Goal: Navigation & Orientation: Find specific page/section

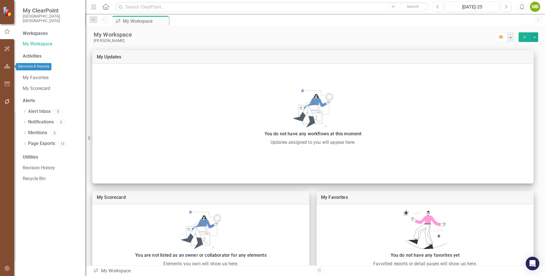
click at [7, 67] on icon "button" at bounding box center [7, 66] width 6 height 5
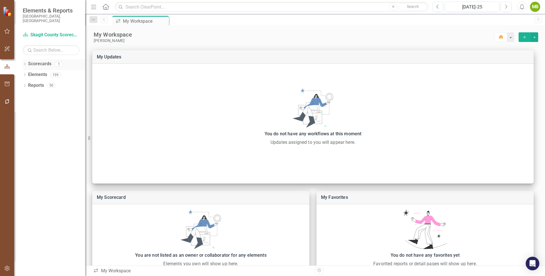
click at [38, 61] on link "Scorecards" at bounding box center [39, 64] width 23 height 7
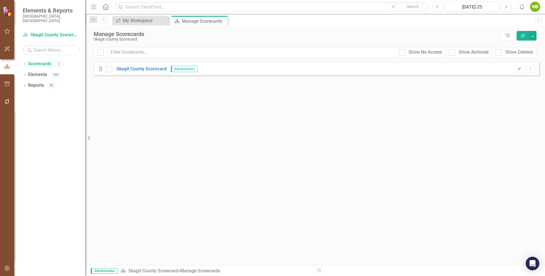
click at [22, 59] on div "Dropdown Scorecards 1 Skagit County Scorecard Dropdown Elements 199 Dropdown Go…" at bounding box center [49, 167] width 71 height 217
click at [24, 63] on icon "Dropdown" at bounding box center [25, 64] width 4 height 3
click at [39, 72] on link "Skagit County Scorecard" at bounding box center [58, 75] width 54 height 7
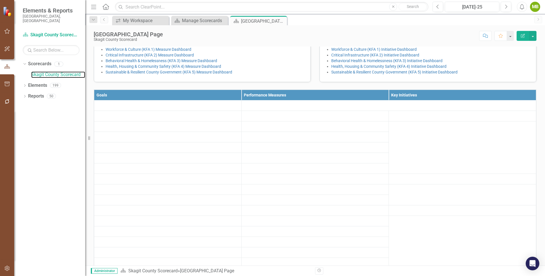
scroll to position [127, 0]
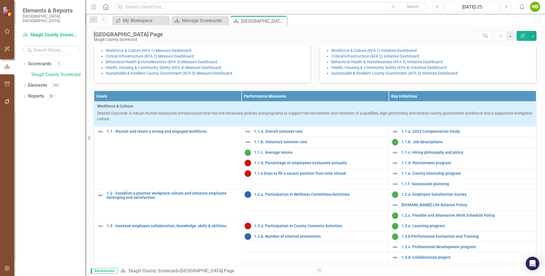
click at [69, 101] on div "Dropdown Scorecards 1 Skagit County Scorecard Dropdown Elements 199 Dropdown Go…" at bounding box center [49, 167] width 71 height 217
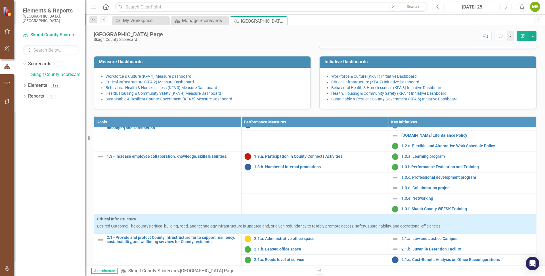
scroll to position [224, 0]
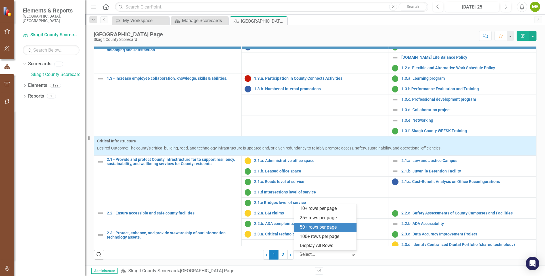
click at [326, 255] on div at bounding box center [324, 255] width 48 height 8
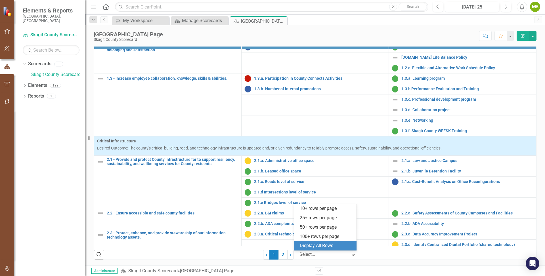
click at [320, 246] on div "Display All Rows" at bounding box center [326, 246] width 53 height 7
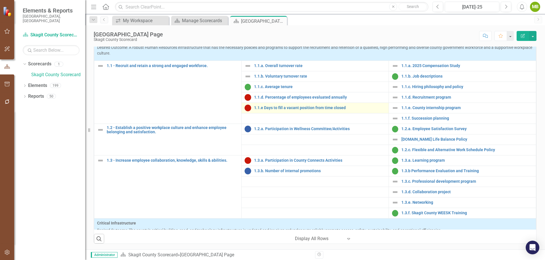
scroll to position [7, 0]
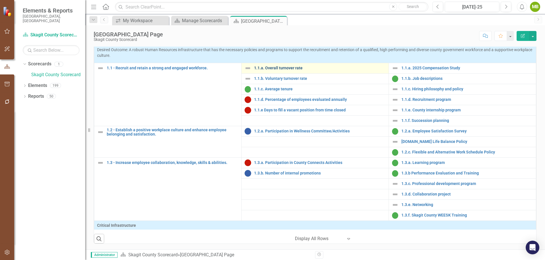
click at [283, 70] on link "1.1.a. Overall turnover rate" at bounding box center [320, 68] width 132 height 4
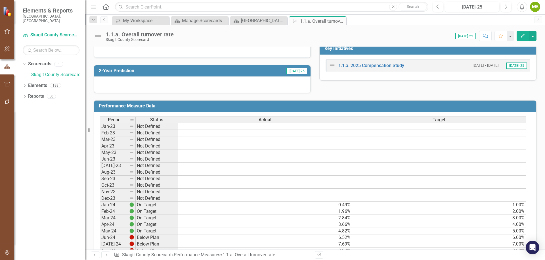
scroll to position [160, 0]
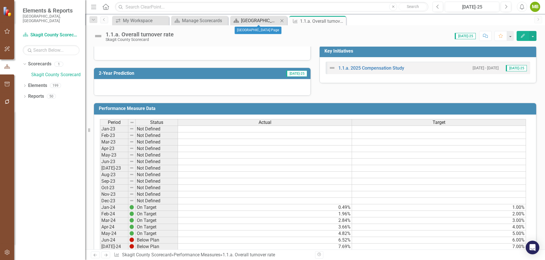
click at [269, 18] on div "[GEOGRAPHIC_DATA] Page" at bounding box center [259, 20] width 37 height 7
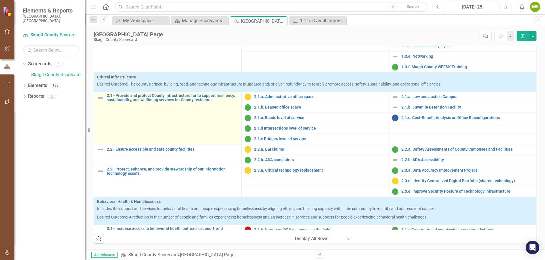
scroll to position [157, 0]
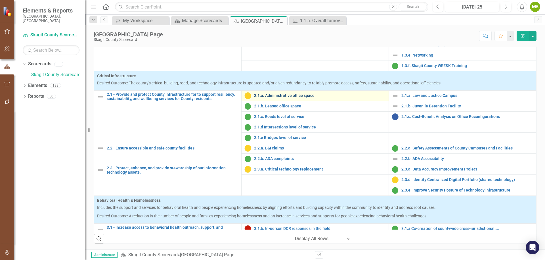
click at [271, 98] on link "2.1.a. Administrative office space" at bounding box center [320, 95] width 132 height 4
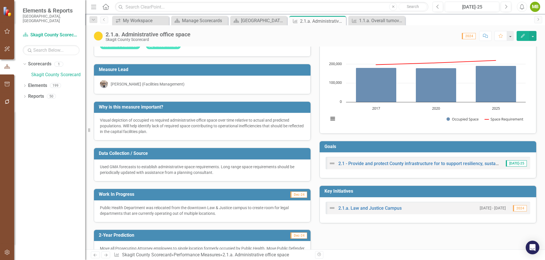
scroll to position [19, 0]
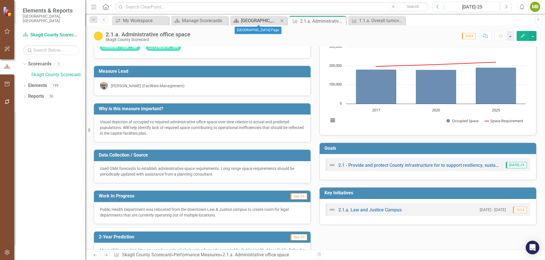
click at [266, 20] on div "[GEOGRAPHIC_DATA] Page" at bounding box center [259, 20] width 37 height 7
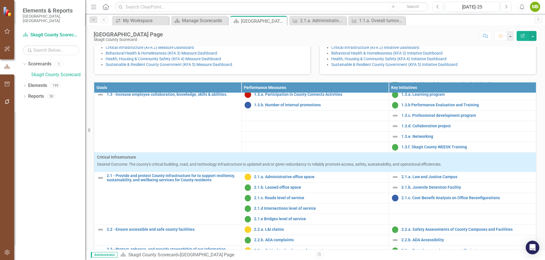
scroll to position [135, 0]
click at [162, 44] on link "Workforce & Culture (KFA 1) Measure Dashboard" at bounding box center [149, 42] width 86 height 5
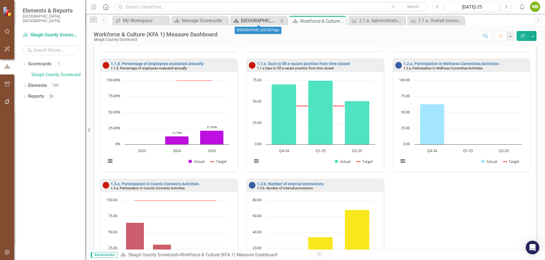
click at [257, 19] on div "[GEOGRAPHIC_DATA] Page" at bounding box center [259, 20] width 37 height 7
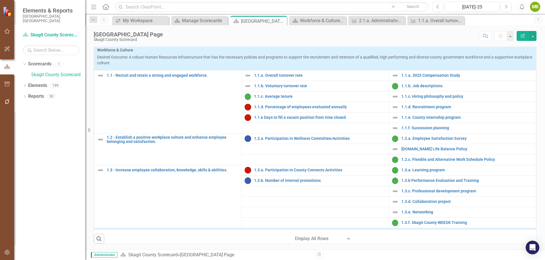
scroll to position [193, 0]
click at [419, 88] on link "1.1.b. Job descriptions" at bounding box center [468, 86] width 132 height 4
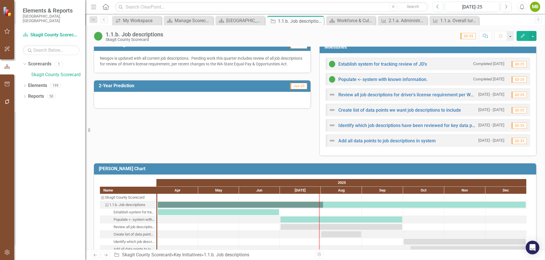
scroll to position [166, 0]
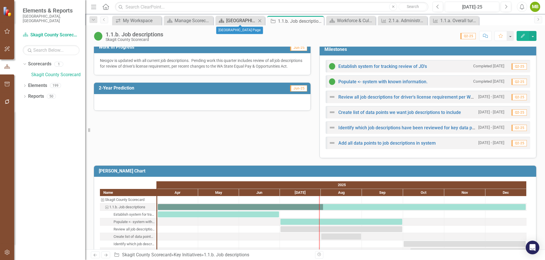
click at [243, 22] on div "[GEOGRAPHIC_DATA] Page" at bounding box center [241, 20] width 30 height 7
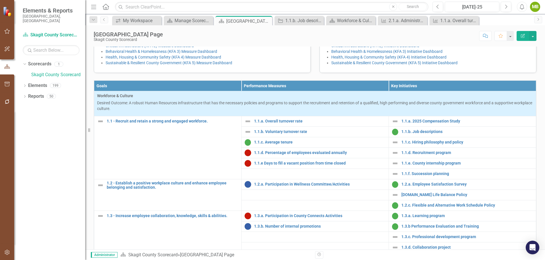
scroll to position [138, 0]
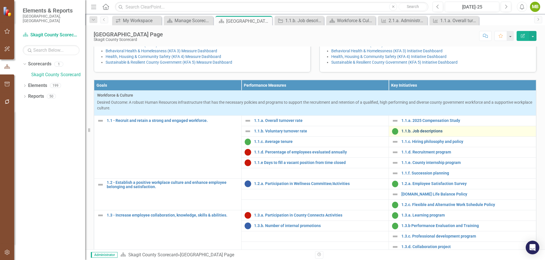
click at [418, 133] on link "1.1.b. Job descriptions" at bounding box center [468, 131] width 132 height 4
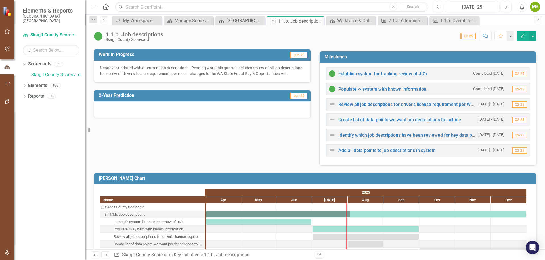
scroll to position [163, 0]
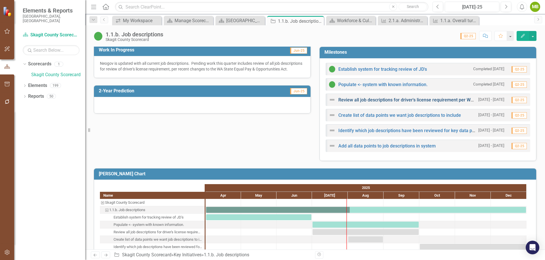
click at [431, 99] on link "Review all job descriptions for driver's license requirement per WA State Equal…" at bounding box center [443, 99] width 209 height 5
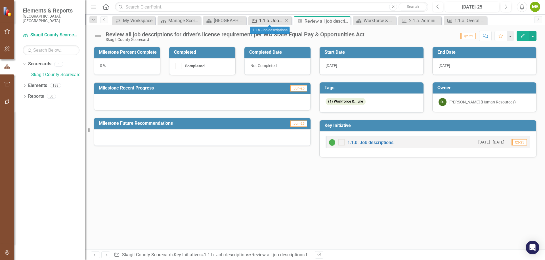
click at [272, 20] on div "1.1.b. Job descriptions" at bounding box center [271, 20] width 24 height 7
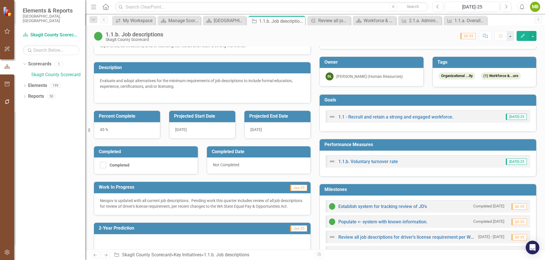
scroll to position [24, 0]
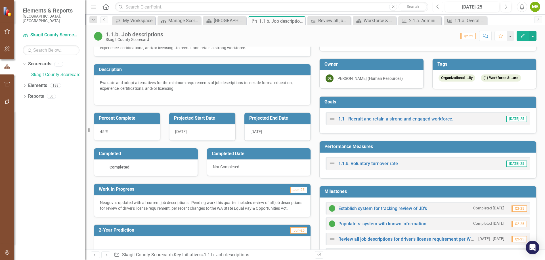
click at [439, 5] on icon "Previous" at bounding box center [438, 6] width 3 height 5
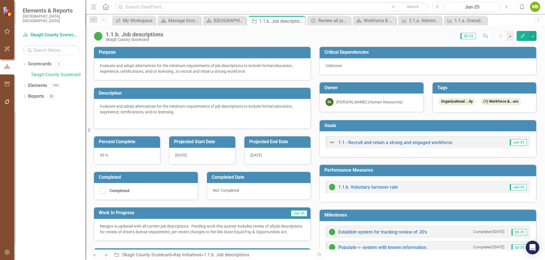
click at [506, 4] on icon "Next" at bounding box center [506, 6] width 3 height 5
click at [225, 19] on div "[GEOGRAPHIC_DATA] Page" at bounding box center [226, 20] width 24 height 7
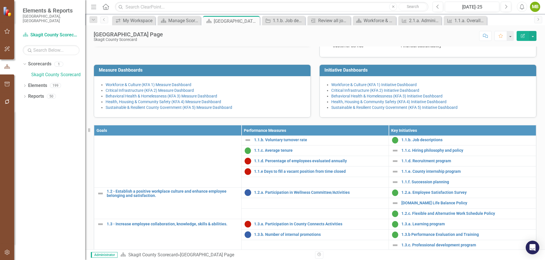
scroll to position [36, 0]
click at [346, 87] on link "Workforce & Culture (KFA 1) Initiative Dashboard" at bounding box center [375, 84] width 86 height 5
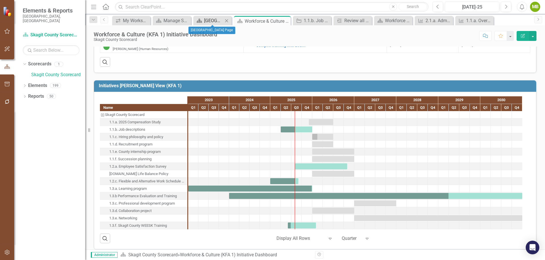
click at [213, 20] on div "[GEOGRAPHIC_DATA] Page" at bounding box center [213, 20] width 19 height 7
